Goal: Complete application form

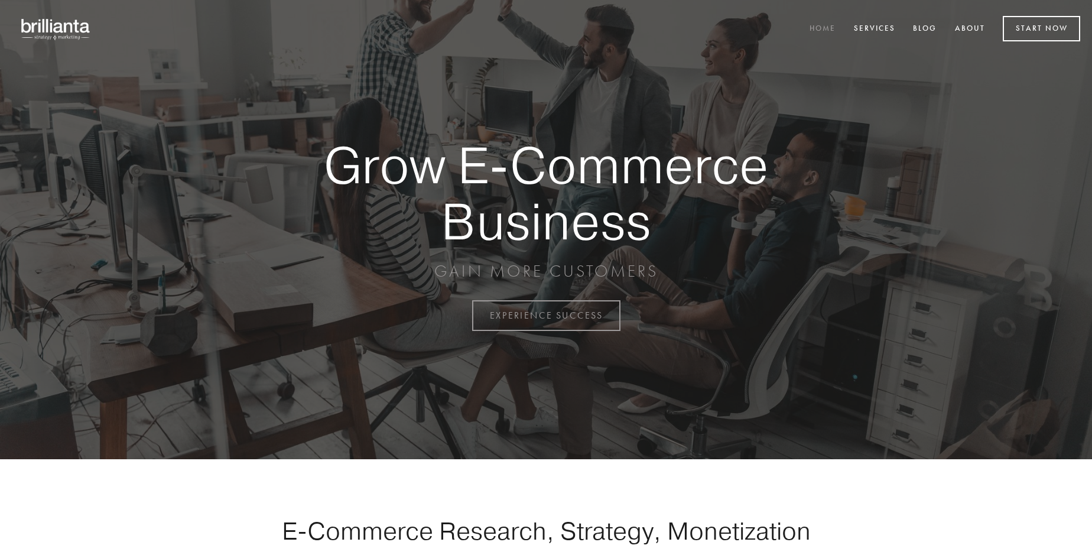
scroll to position [3096, 0]
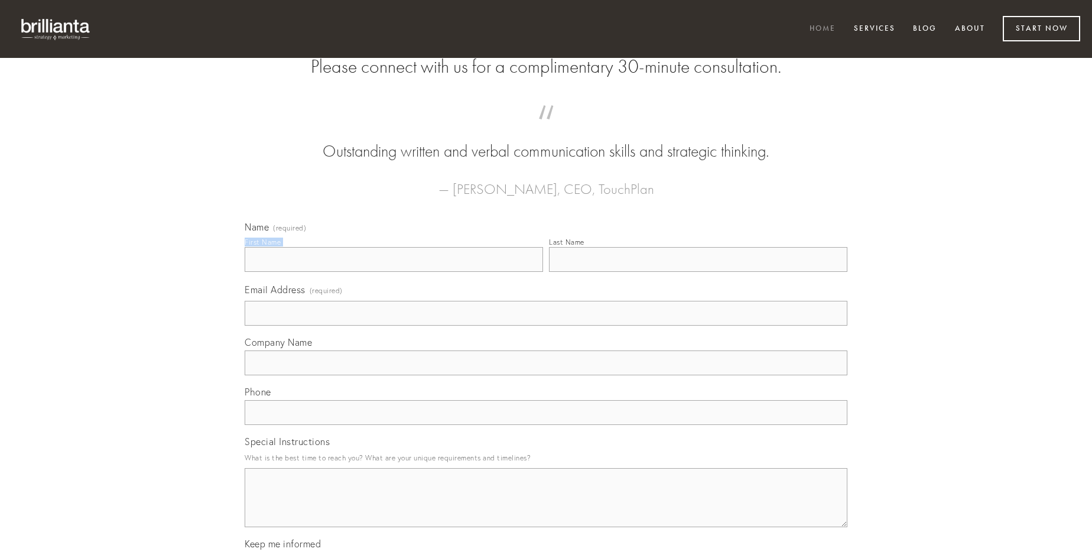
type input "[PERSON_NAME]"
click at [698, 272] on input "Last Name" at bounding box center [698, 259] width 298 height 25
type input "[PERSON_NAME]"
click at [546, 325] on input "Email Address (required)" at bounding box center [546, 313] width 602 height 25
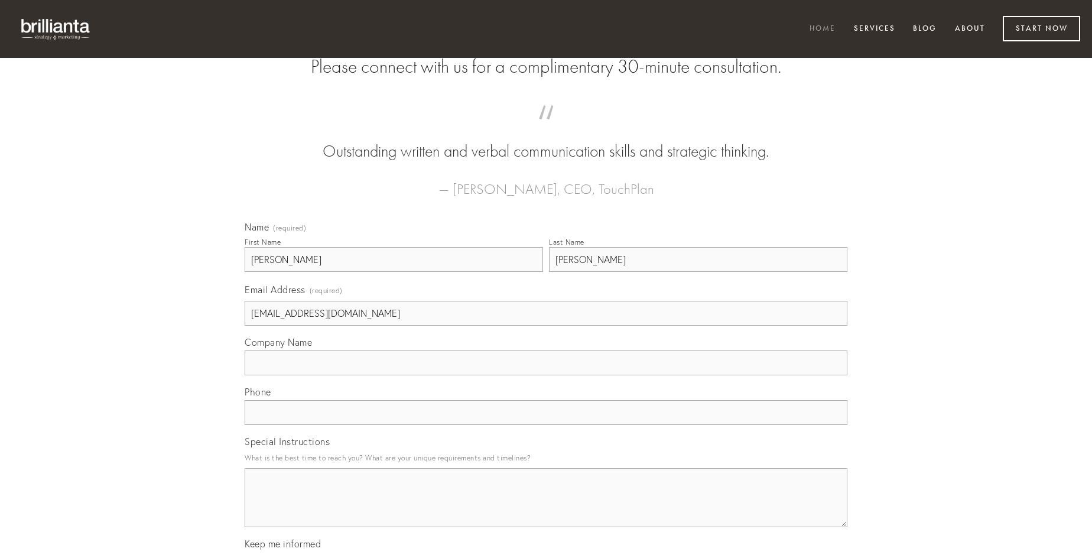
type input "[EMAIL_ADDRESS][DOMAIN_NAME]"
click at [546, 375] on input "Company Name" at bounding box center [546, 362] width 602 height 25
type input "nisi"
click at [546, 425] on input "text" at bounding box center [546, 412] width 602 height 25
click at [546, 508] on textarea "Special Instructions" at bounding box center [546, 497] width 602 height 59
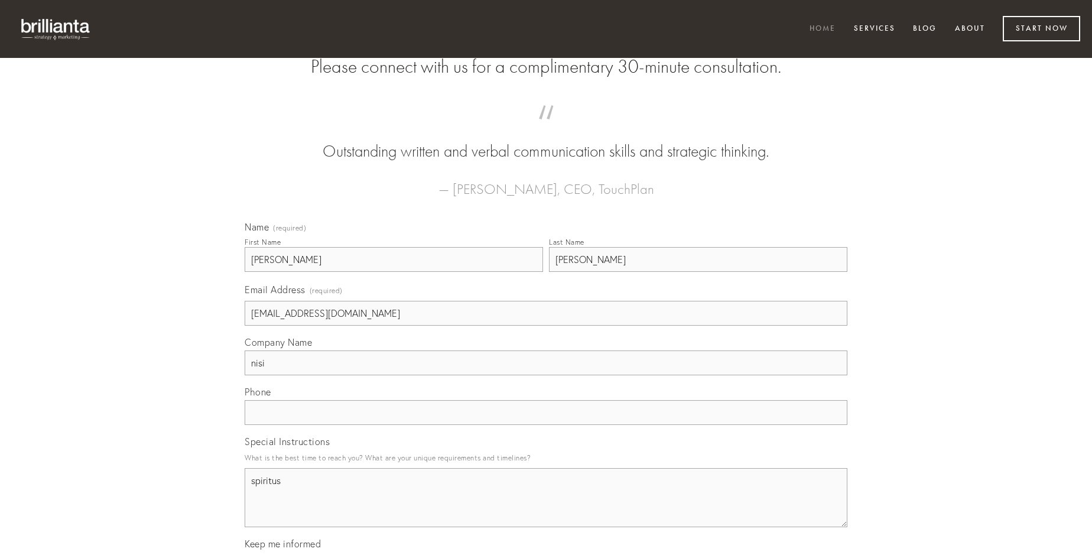
type textarea "spiritus"
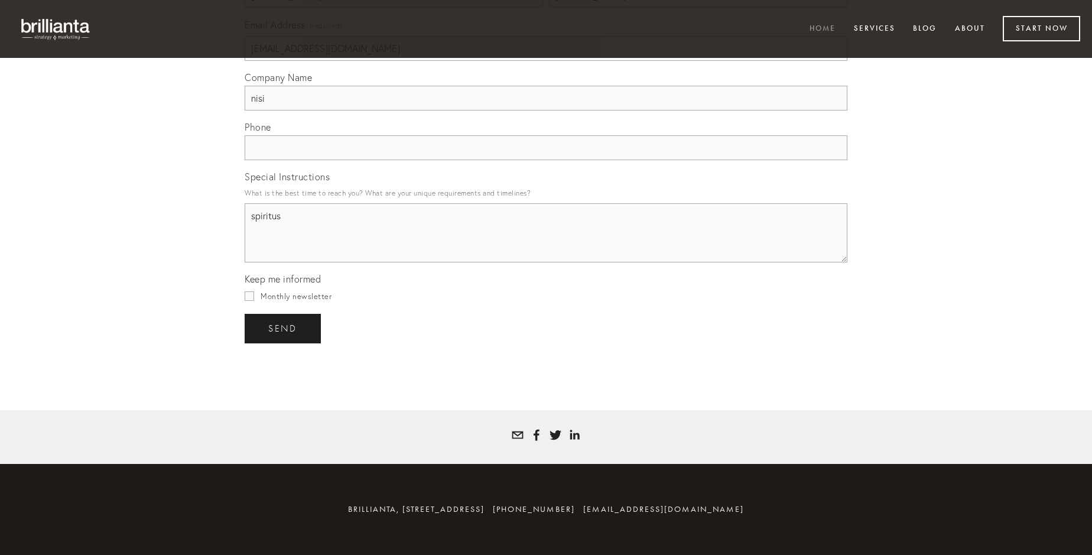
click at [284, 328] on span "send" at bounding box center [282, 328] width 29 height 11
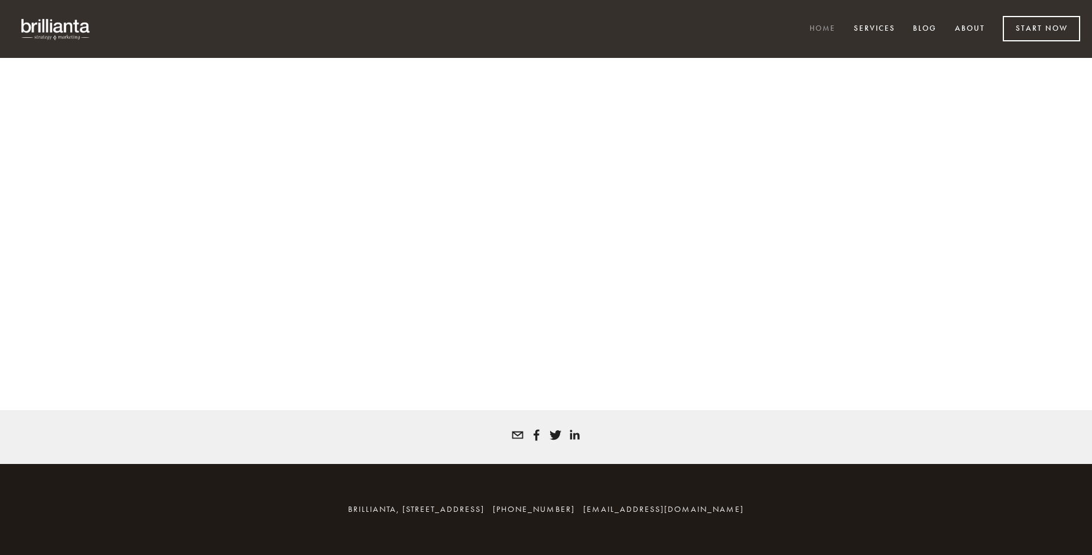
scroll to position [3080, 0]
